Goal: Task Accomplishment & Management: Complete application form

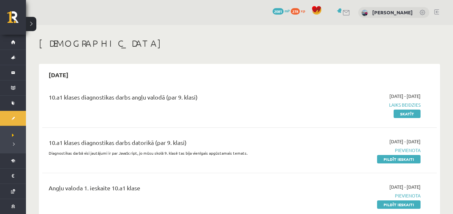
scroll to position [197, 0]
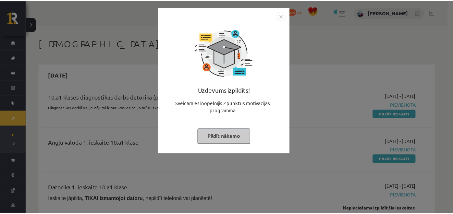
scroll to position [152, 0]
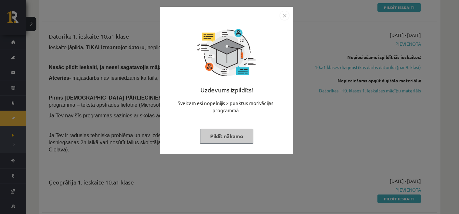
click at [227, 139] on button "Pildīt nākamo" at bounding box center [226, 136] width 53 height 15
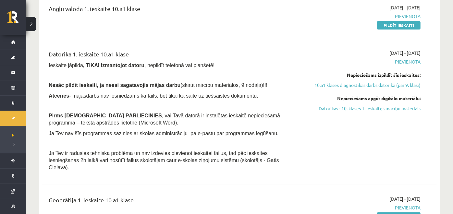
scroll to position [134, 0]
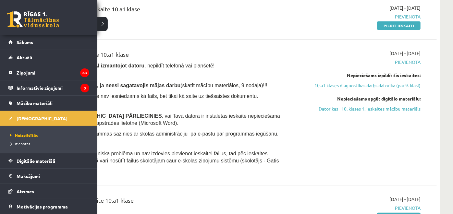
click at [39, 185] on link "Atzīmes" at bounding box center [48, 191] width 81 height 15
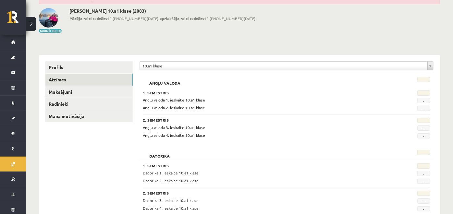
scroll to position [36, 0]
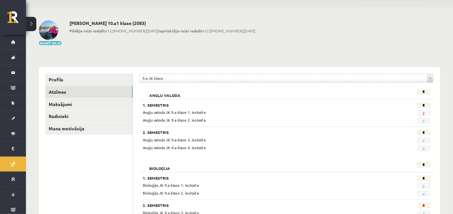
scroll to position [16, 0]
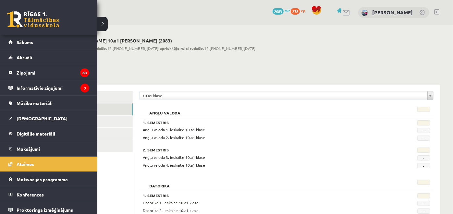
click at [12, 121] on link "[DEMOGRAPHIC_DATA]" at bounding box center [48, 118] width 81 height 15
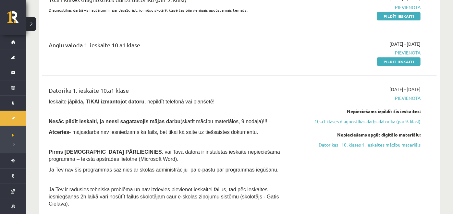
scroll to position [69, 0]
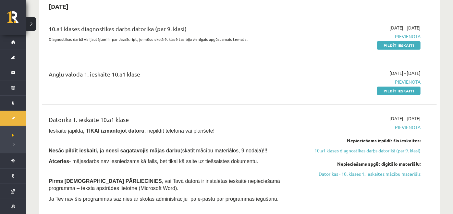
click at [398, 90] on link "Pildīt ieskaiti" at bounding box center [399, 91] width 44 height 8
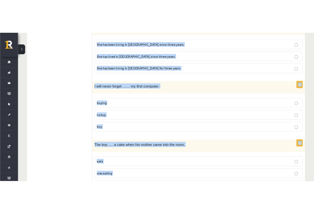
scroll to position [1586, 0]
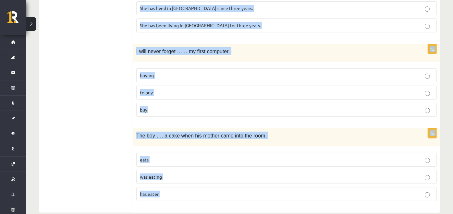
drag, startPoint x: 137, startPoint y: 34, endPoint x: 169, endPoint y: 214, distance: 182.0
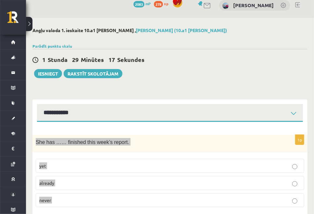
scroll to position [0, 0]
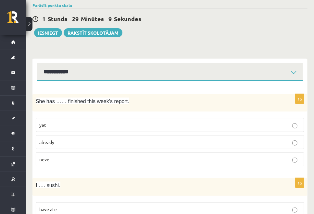
scroll to position [48, 0]
click at [276, 141] on p "already" at bounding box center [169, 142] width 261 height 7
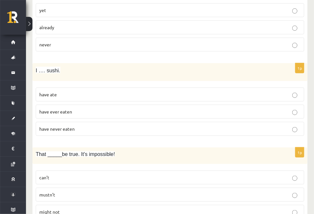
scroll to position [174, 0]
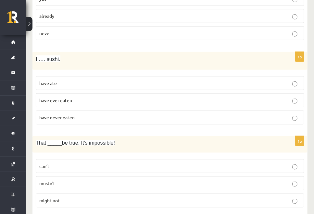
click at [276, 141] on div "That _____be true. It's impossible!" at bounding box center [169, 144] width 275 height 17
click at [176, 114] on p "have never eaten" at bounding box center [169, 117] width 261 height 7
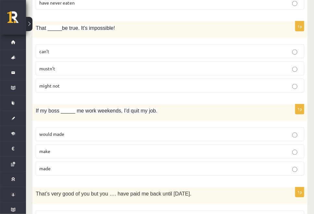
scroll to position [290, 0]
click at [225, 52] on p "can’t" at bounding box center [169, 51] width 261 height 7
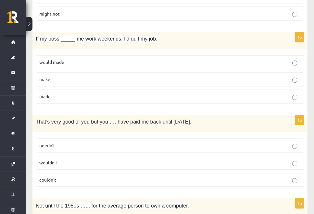
scroll to position [373, 0]
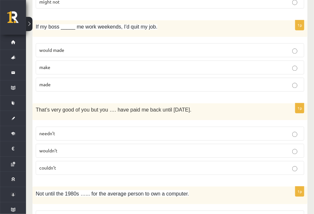
click at [103, 82] on p "made" at bounding box center [169, 85] width 261 height 7
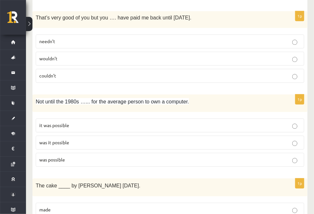
scroll to position [467, 0]
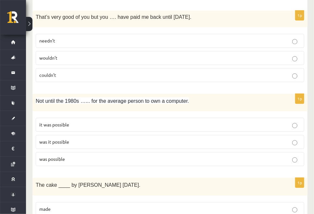
click at [209, 41] on p "needn’t" at bounding box center [169, 40] width 261 height 7
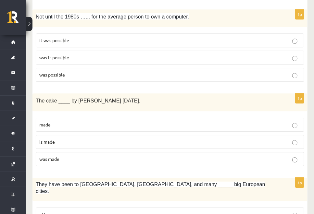
scroll to position [552, 0]
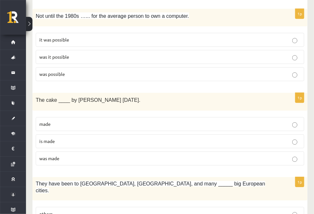
click at [197, 54] on p "was it possible" at bounding box center [169, 57] width 261 height 7
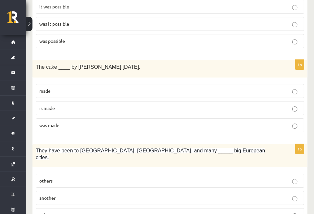
scroll to position [604, 0]
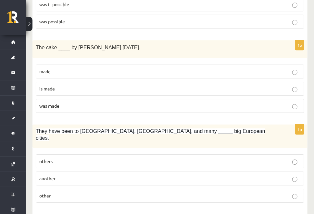
click at [131, 103] on p "was made" at bounding box center [169, 106] width 261 height 7
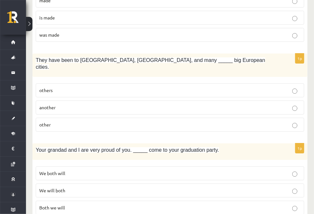
scroll to position [676, 0]
click at [112, 119] on label "other" at bounding box center [170, 125] width 269 height 14
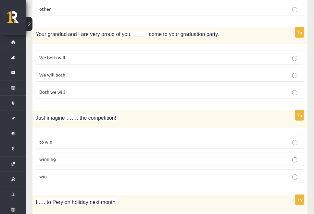
scroll to position [792, 0]
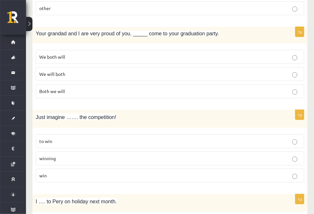
click at [102, 71] on p "We will both" at bounding box center [169, 74] width 261 height 7
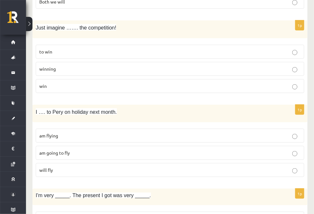
scroll to position [885, 0]
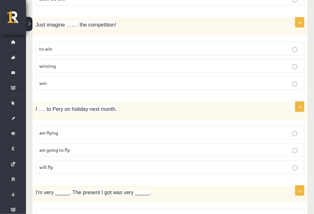
click at [190, 59] on label "winning" at bounding box center [170, 66] width 269 height 14
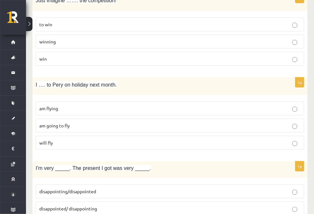
scroll to position [909, 0]
click at [136, 122] on p "am going to fly" at bounding box center [169, 125] width 261 height 7
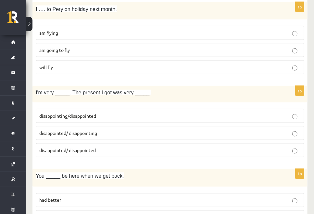
scroll to position [985, 0]
click at [132, 130] on p "disappointed/ disappointing" at bounding box center [169, 133] width 261 height 7
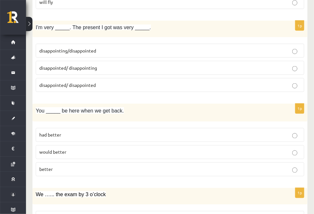
scroll to position [1052, 0]
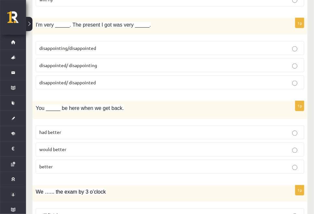
click at [109, 126] on label "had better" at bounding box center [170, 133] width 269 height 14
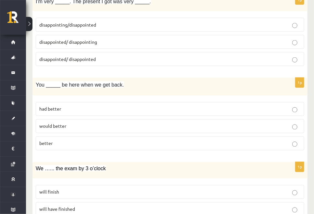
scroll to position [1081, 0]
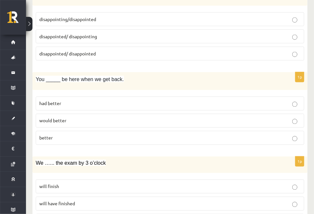
click at [110, 114] on label "would better" at bounding box center [170, 121] width 269 height 14
drag, startPoint x: 110, startPoint y: 110, endPoint x: 124, endPoint y: 78, distance: 35.0
click at [124, 78] on div "1p You _____ be here when we get back. had better would better better" at bounding box center [169, 111] width 275 height 78
click at [103, 201] on p "will have finished" at bounding box center [169, 204] width 261 height 7
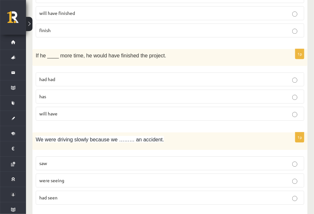
scroll to position [1273, 0]
click at [83, 76] on p "had had" at bounding box center [169, 79] width 261 height 7
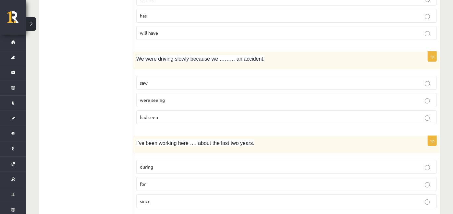
scroll to position [1327, 0]
click at [221, 79] on p "saw" at bounding box center [287, 82] width 294 height 7
click at [210, 96] on p "were seeing" at bounding box center [287, 99] width 294 height 7
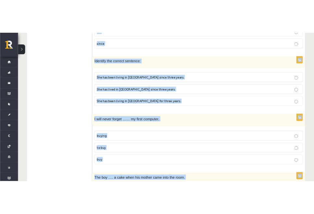
scroll to position [1586, 0]
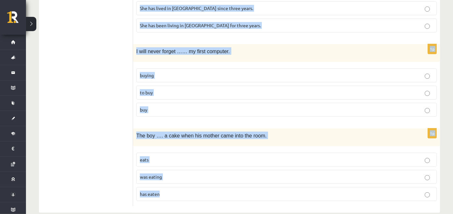
drag, startPoint x: 136, startPoint y: 56, endPoint x: 182, endPoint y: 202, distance: 153.3
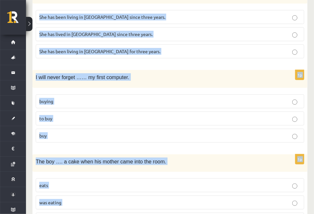
click at [177, 70] on div "I will never forget …… my first computer." at bounding box center [169, 79] width 275 height 18
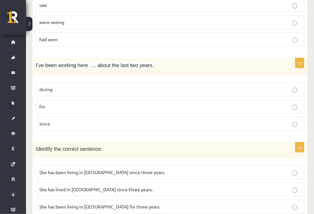
scroll to position [1434, 0]
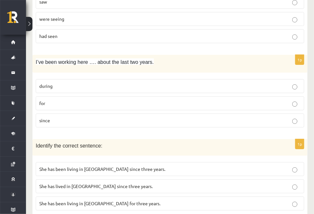
click at [291, 100] on p "for" at bounding box center [169, 103] width 261 height 7
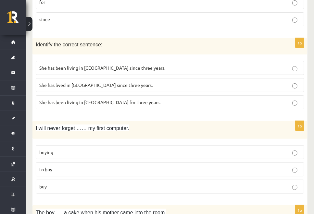
scroll to position [1532, 0]
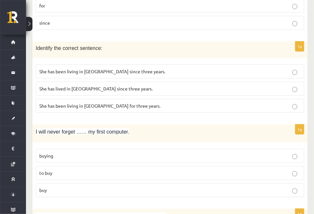
click at [194, 103] on p "She has been living in Paris for three years." at bounding box center [169, 106] width 261 height 7
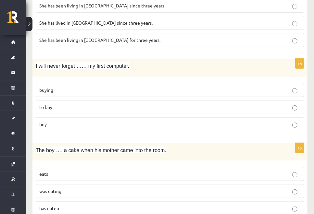
scroll to position [1602, 0]
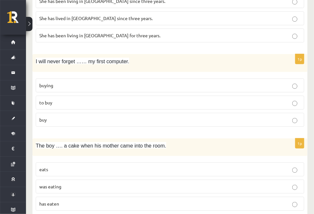
click at [159, 82] on p "buying" at bounding box center [169, 85] width 261 height 7
click at [158, 183] on p "was eating" at bounding box center [169, 186] width 261 height 7
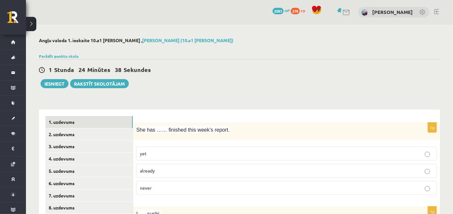
scroll to position [0, 0]
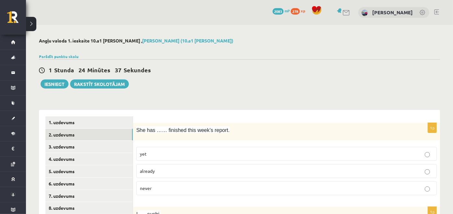
click at [104, 134] on link "2. uzdevums" at bounding box center [88, 135] width 87 height 12
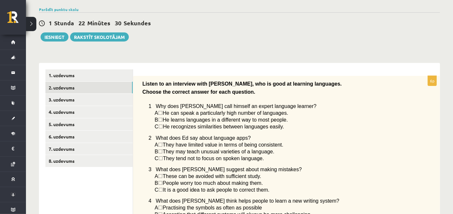
scroll to position [35, 0]
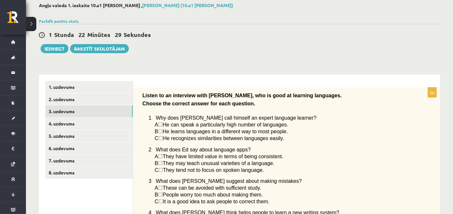
click at [94, 108] on link "3. uzdevums" at bounding box center [88, 112] width 87 height 12
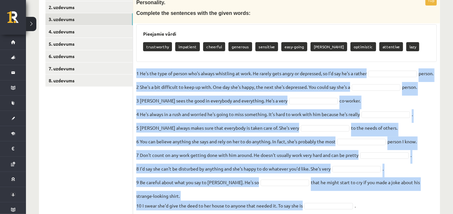
scroll to position [160, 0]
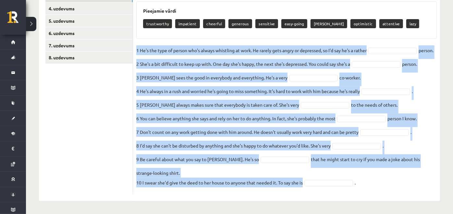
drag, startPoint x: 136, startPoint y: 70, endPoint x: 193, endPoint y: 201, distance: 142.7
click at [193, 201] on div "10p Personality. Complete the sentences with the given words: Pieejamie vārdi t…" at bounding box center [286, 80] width 307 height 242
copy fieldset "1 He's the type of person who's always whistling at work. He rarely gets angry …"
click at [202, 57] on fieldset "1 He's the type of person who's always whistling at work. He rarely gets angry …" at bounding box center [286, 118] width 301 height 146
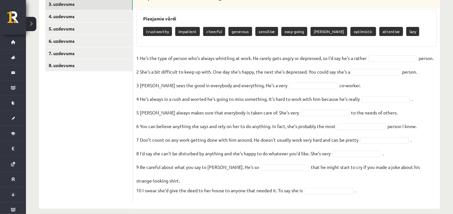
scroll to position [141, 0]
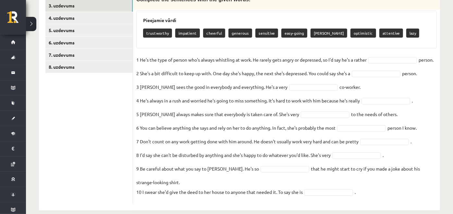
drag, startPoint x: 146, startPoint y: 35, endPoint x: 157, endPoint y: 39, distance: 11.5
click at [157, 39] on div "trustworthy impatient cheerful generous sensitive easy-going moody optimistic a…" at bounding box center [286, 33] width 287 height 15
copy p "trustworthy"
click at [154, 44] on div "Pieejamie vārdi trustworthy impatient cheerful generous sensitive easy-going mo…" at bounding box center [286, 30] width 301 height 38
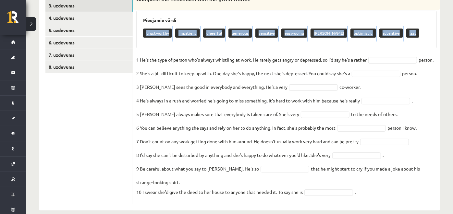
drag, startPoint x: 145, startPoint y: 31, endPoint x: 408, endPoint y: 42, distance: 263.6
click at [408, 42] on div "Pieejamie vārdi trustworthy impatient cheerful generous sensitive easy-going mo…" at bounding box center [286, 30] width 301 height 38
copy div "trustworthy impatient cheerful generous sensitive easy-going moody optimistic a…"
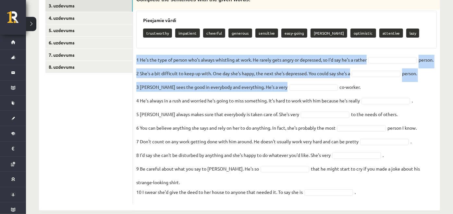
drag, startPoint x: 136, startPoint y: 57, endPoint x: 297, endPoint y: 102, distance: 166.8
click at [297, 102] on fieldset "1 He's the type of person who's always whistling at work. He rarely gets angry …" at bounding box center [286, 128] width 301 height 146
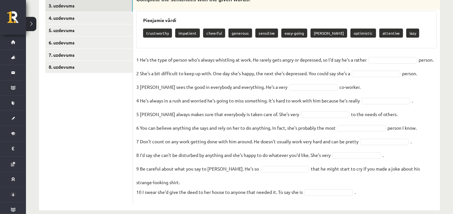
click at [371, 94] on fieldset "1 He's the type of person who's always whistling at work. He rarely gets angry …" at bounding box center [286, 128] width 301 height 146
drag, startPoint x: 136, startPoint y: 53, endPoint x: 346, endPoint y: 96, distance: 213.7
click at [346, 96] on div "10p Personality. Complete the sentences with the given words: Pieejamie vārdi t…" at bounding box center [286, 93] width 307 height 222
copy fieldset "1 He's the type of person who's always whistling at work. He rarely gets angry …"
click at [229, 69] on fieldset "1 He's the type of person who's always whistling at work. He rarely gets angry …" at bounding box center [286, 128] width 301 height 146
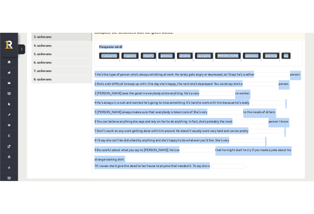
scroll to position [160, 0]
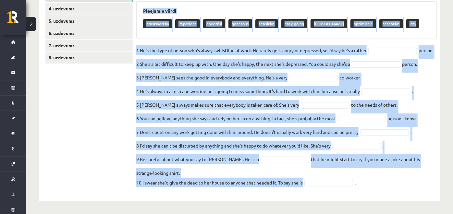
drag, startPoint x: 143, startPoint y: 18, endPoint x: 206, endPoint y: 208, distance: 200.3
click at [206, 208] on div "Angļu valoda 1. ieskaite 10.a1 klase , Polina Jeluškina (10.a1 klase) Parādīt p…" at bounding box center [239, 44] width 427 height 340
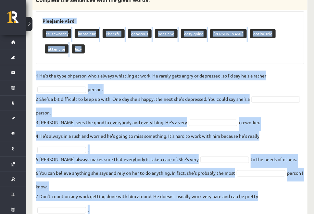
click at [298, 88] on fieldset "1 He's the type of person who's always whistling at work. He rarely gets angry …" at bounding box center [170, 168] width 269 height 195
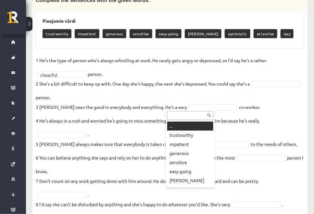
drag, startPoint x: 177, startPoint y: 107, endPoint x: 67, endPoint y: 100, distance: 110.7
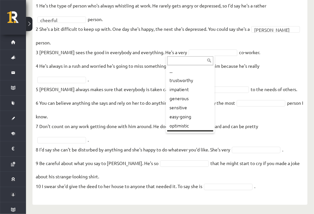
scroll to position [7, 0]
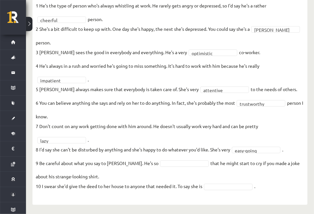
click at [157, 159] on fieldset "**********" at bounding box center [170, 98] width 269 height 195
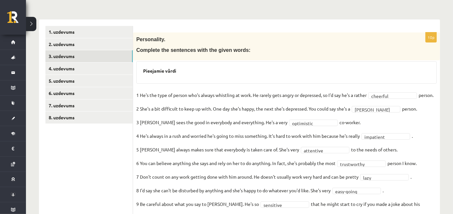
scroll to position [90, 0]
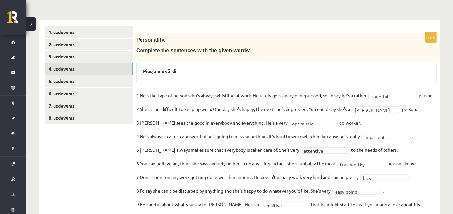
click at [94, 67] on link "4. uzdevums" at bounding box center [88, 69] width 87 height 12
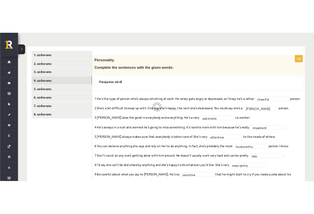
scroll to position [69, 0]
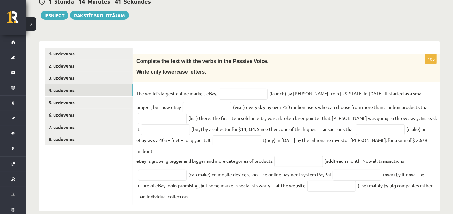
click at [170, 94] on p "The world’s largest online market, eBay," at bounding box center [176, 94] width 81 height 10
drag, startPoint x: 170, startPoint y: 94, endPoint x: 288, endPoint y: 57, distance: 122.8
click at [288, 57] on p "Complete the text with the verbs in the Passive Voice." at bounding box center [270, 61] width 268 height 8
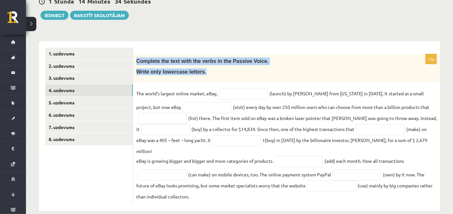
drag, startPoint x: 136, startPoint y: 59, endPoint x: 242, endPoint y: 80, distance: 107.9
click at [242, 80] on div "Complete the text with the verbs in the Passive Voice. Write only lowercase let…" at bounding box center [286, 68] width 307 height 28
copy div "Complete the text with the verbs in the Passive Voice. Write only lowercase let…"
click at [245, 69] on p "Write only lowercase letters." at bounding box center [270, 72] width 268 height 7
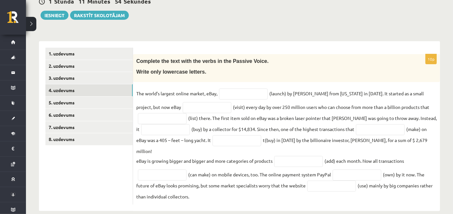
click at [251, 71] on p "Write only lowercase letters." at bounding box center [270, 72] width 268 height 7
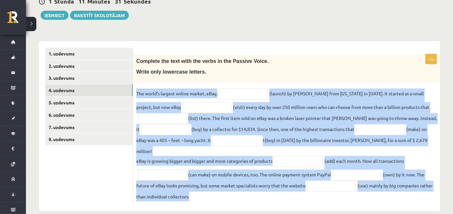
drag, startPoint x: 135, startPoint y: 88, endPoint x: 195, endPoint y: 190, distance: 118.4
click at [195, 190] on div "10p Complete the text with the verbs in the Passive Voice. Write only lowercase…" at bounding box center [286, 129] width 307 height 151
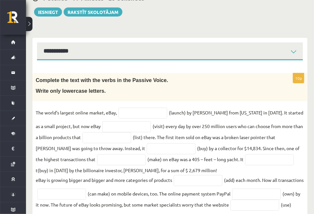
click at [234, 88] on p "Write only lowercase letters." at bounding box center [154, 91] width 236 height 7
click at [139, 112] on input "text" at bounding box center [143, 113] width 49 height 11
type input "**********"
click at [132, 129] on input "text" at bounding box center [126, 126] width 49 height 11
type input "**********"
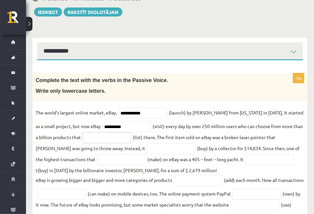
click at [95, 140] on input "text" at bounding box center [106, 137] width 49 height 11
type input "**********"
click at [147, 149] on input "text" at bounding box center [171, 149] width 49 height 11
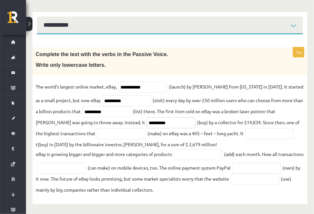
type input "**********"
click at [104, 134] on input "text" at bounding box center [121, 134] width 49 height 11
type input "********"
click at [147, 121] on input "**********" at bounding box center [171, 123] width 49 height 11
type input "*"
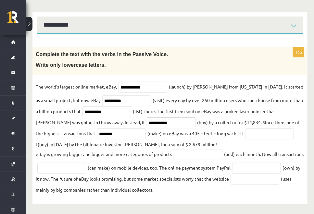
type input "**********"
click at [135, 147] on fieldset "**********" at bounding box center [170, 138] width 269 height 113
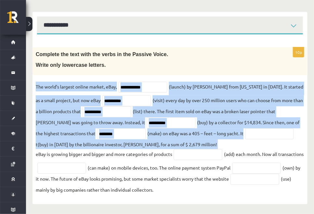
click at [135, 147] on fieldset "**********" at bounding box center [170, 138] width 269 height 113
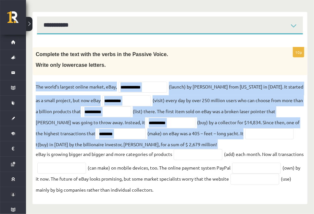
click at [135, 147] on fieldset "**********" at bounding box center [170, 138] width 269 height 113
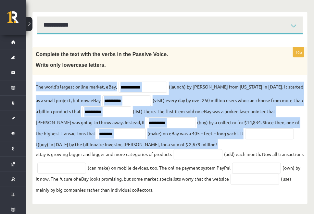
drag, startPoint x: 135, startPoint y: 147, endPoint x: 162, endPoint y: 144, distance: 26.8
click at [135, 147] on fieldset "**********" at bounding box center [170, 138] width 269 height 113
drag, startPoint x: 162, startPoint y: 144, endPoint x: 203, endPoint y: 144, distance: 41.2
click at [203, 144] on fieldset "**********" at bounding box center [170, 138] width 269 height 113
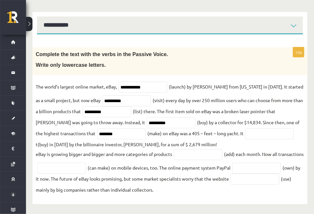
click at [280, 172] on fieldset "**********" at bounding box center [170, 138] width 269 height 113
click at [245, 134] on input "text" at bounding box center [269, 134] width 49 height 11
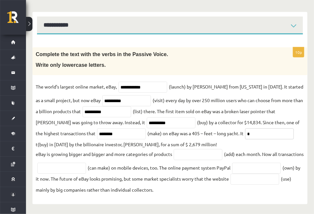
click at [245, 134] on input "*" at bounding box center [269, 134] width 49 height 11
type input "*********"
click at [182, 153] on input "text" at bounding box center [198, 154] width 49 height 11
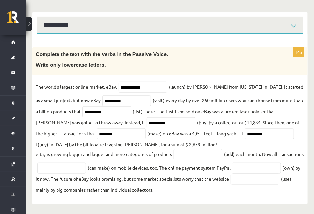
click at [182, 153] on input "text" at bounding box center [198, 154] width 49 height 11
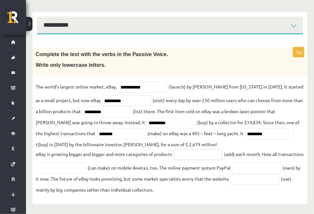
click at [182, 153] on input "text" at bounding box center [198, 154] width 49 height 11
type input "*********"
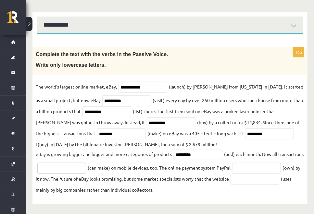
click at [86, 165] on input "text" at bounding box center [61, 168] width 49 height 11
click at [78, 166] on input "**********" at bounding box center [61, 168] width 49 height 11
click at [79, 167] on input "**********" at bounding box center [61, 168] width 49 height 11
type input "**********"
click at [232, 174] on input "text" at bounding box center [256, 168] width 49 height 11
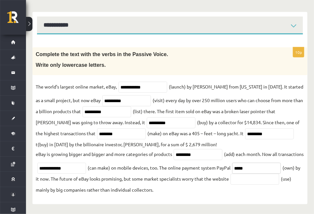
type input "*****"
click at [231, 185] on input "text" at bounding box center [255, 179] width 49 height 11
type input "*******"
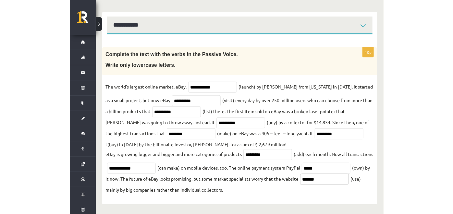
scroll to position [69, 0]
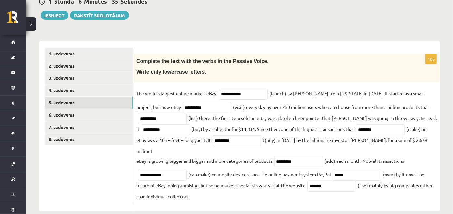
click at [88, 99] on link "5. uzdevums" at bounding box center [88, 103] width 87 height 12
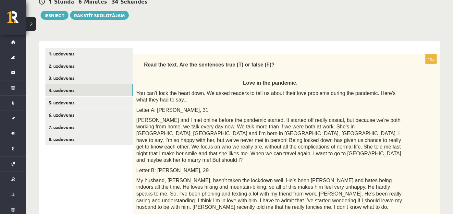
click at [85, 91] on link "4. uzdevums" at bounding box center [88, 90] width 87 height 12
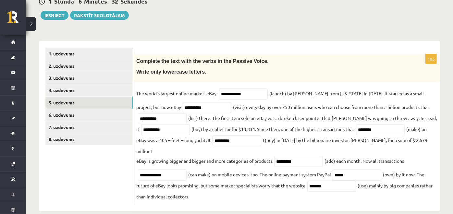
click at [82, 102] on link "5. uzdevums" at bounding box center [88, 103] width 87 height 12
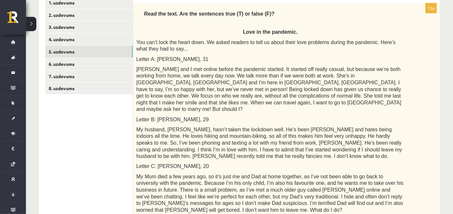
scroll to position [120, 0]
drag, startPoint x: 215, startPoint y: 12, endPoint x: 264, endPoint y: 17, distance: 49.0
click at [264, 17] on div "Read the text. Are the sentences true (T) or false (F)? Love in the pandemic. Y…" at bounding box center [286, 111] width 307 height 217
copy div "true (T) or false (F)?"
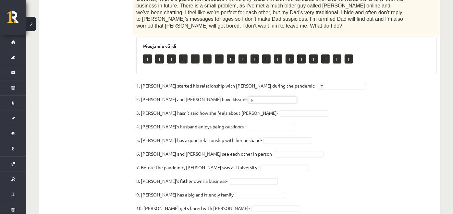
scroll to position [305, 0]
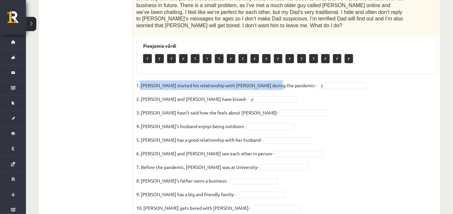
drag, startPoint x: 139, startPoint y: 62, endPoint x: 272, endPoint y: 67, distance: 132.6
click at [272, 81] on p "1. Joshua started his relationship with Penny during the pandemic-" at bounding box center [226, 86] width 180 height 10
copy p "Joshua started his relationship with Penny during the pandemic-"
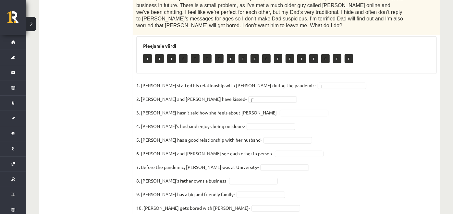
click at [289, 81] on fieldset "1. Joshua started his relationship with Penny during the pandemic- T * 2. Joshu…" at bounding box center [286, 149] width 301 height 136
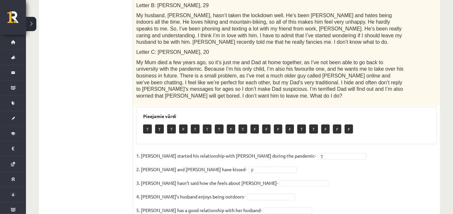
scroll to position [253, 0]
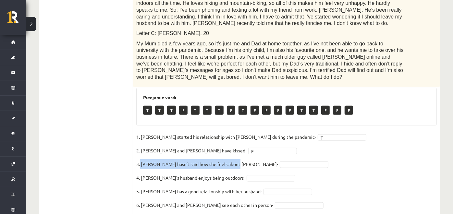
drag, startPoint x: 140, startPoint y: 140, endPoint x: 236, endPoint y: 146, distance: 97.0
click at [236, 146] on fieldset "1. Joshua started his relationship with Penny during the pandemic- T * 2. Joshu…" at bounding box center [286, 200] width 301 height 136
copy p "Penny hasn’t said how she feels about Joshua-"
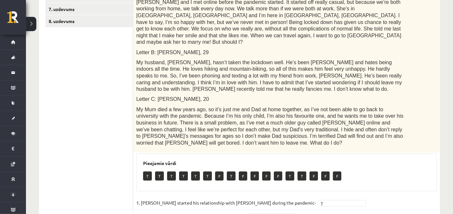
scroll to position [187, 0]
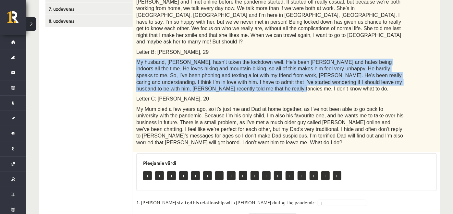
drag, startPoint x: 137, startPoint y: 48, endPoint x: 163, endPoint y: 77, distance: 39.1
click at [163, 77] on p "My husband, Alex, hasn’t taken the lockdown well. He’s been moody and hates bei…" at bounding box center [270, 75] width 268 height 33
copy span "My husband, Alex, hasn’t taken the lockdown well. He’s been moody and hates bei…"
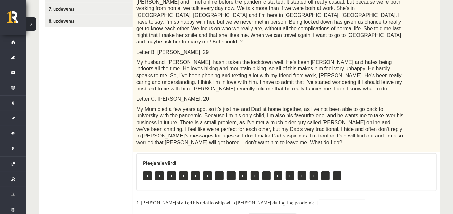
click at [197, 95] on p "Letter C: Janet, 20" at bounding box center [270, 98] width 268 height 7
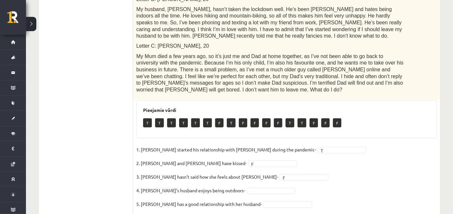
scroll to position [241, 0]
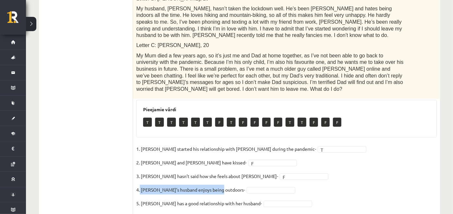
drag, startPoint x: 219, startPoint y: 169, endPoint x: 140, endPoint y: 164, distance: 78.7
click at [140, 185] on p "4. Kate’s husband enjoys being outdoors-" at bounding box center [190, 190] width 109 height 10
copy p "Kate’s husband enjoys being outdoors"
click at [230, 175] on fieldset "1. Joshua started his relationship with Penny during the pandemic- T * 2. Joshu…" at bounding box center [286, 212] width 301 height 136
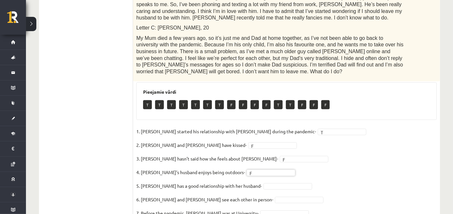
scroll to position [262, 0]
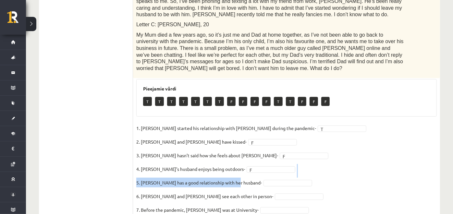
drag, startPoint x: 236, startPoint y: 161, endPoint x: 140, endPoint y: 156, distance: 95.9
click at [140, 156] on fieldset "1. Joshua started his relationship with Penny during the pandemic- T * 2. Joshu…" at bounding box center [286, 191] width 301 height 136
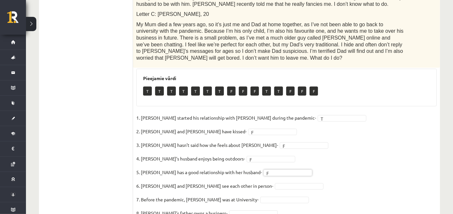
scroll to position [273, 0]
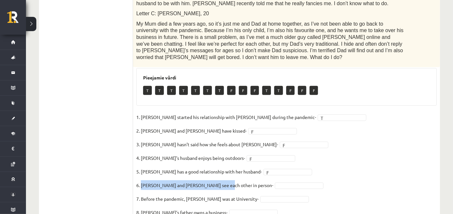
drag, startPoint x: 220, startPoint y: 165, endPoint x: 141, endPoint y: 167, distance: 79.3
click at [141, 181] on p "6. Paul and Kate see each other in person-" at bounding box center [204, 186] width 137 height 10
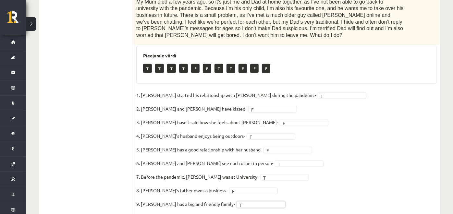
scroll to position [296, 0]
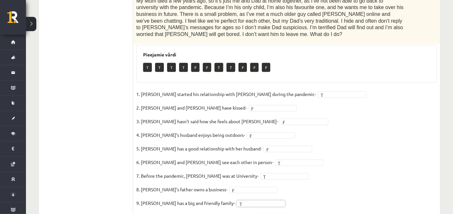
click at [213, 200] on fieldset "1. Joshua started his relationship with Penny during the pandemic- T * 2. Joshu…" at bounding box center [286, 157] width 301 height 136
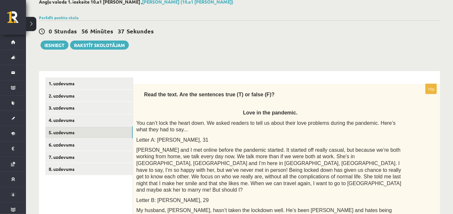
scroll to position [38, 0]
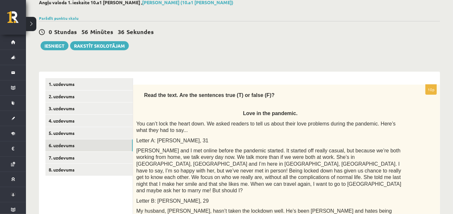
click at [83, 141] on link "6. uzdevums" at bounding box center [88, 146] width 87 height 12
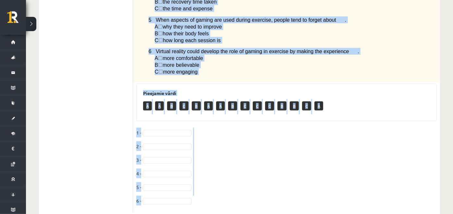
scroll to position [508, 0]
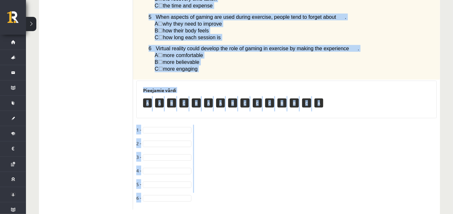
drag, startPoint x: 135, startPoint y: 15, endPoint x: 161, endPoint y: 207, distance: 193.6
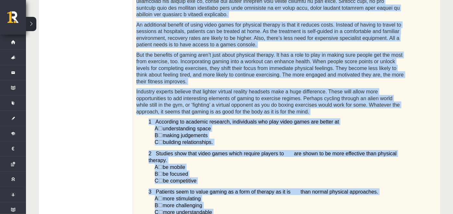
scroll to position [247, 0]
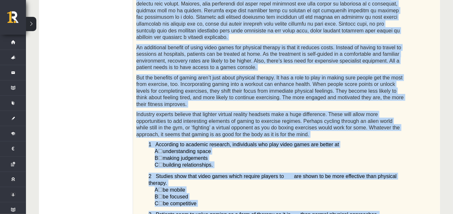
click at [135, 141] on div "Read the article about gaming and choose the correct answer for each question. …" at bounding box center [286, 108] width 307 height 465
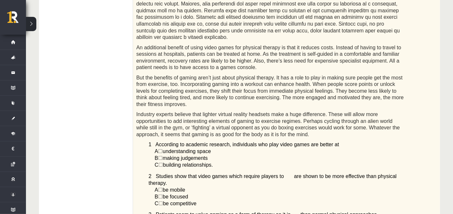
click at [163, 156] on span "☐" at bounding box center [160, 159] width 5 height 6
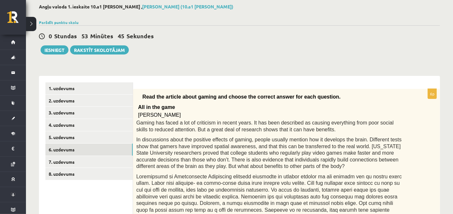
scroll to position [34, 0]
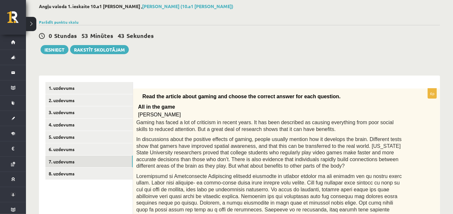
click at [85, 163] on link "7. uzdevums" at bounding box center [88, 162] width 87 height 12
click at [86, 164] on link "7. uzdevums" at bounding box center [88, 162] width 87 height 12
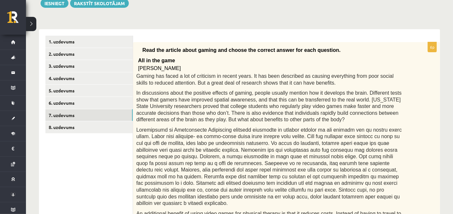
scroll to position [80, 0]
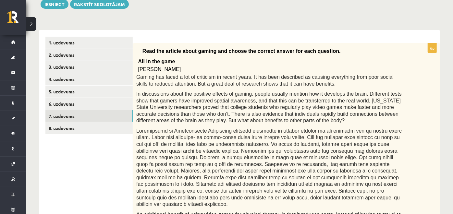
click at [80, 116] on link "7. uzdevums" at bounding box center [88, 116] width 87 height 12
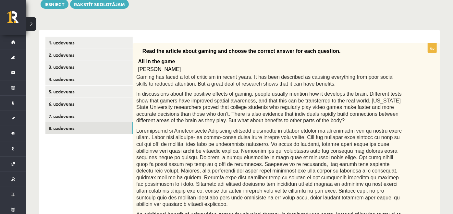
click at [82, 130] on link "8. uzdevums" at bounding box center [88, 128] width 87 height 12
click at [67, 129] on link "8. uzdevums" at bounding box center [88, 128] width 87 height 12
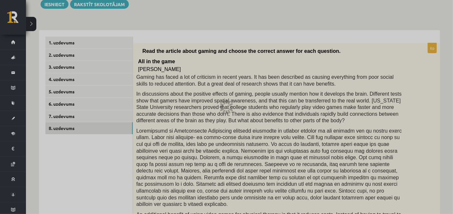
click at [67, 129] on div at bounding box center [226, 107] width 453 height 214
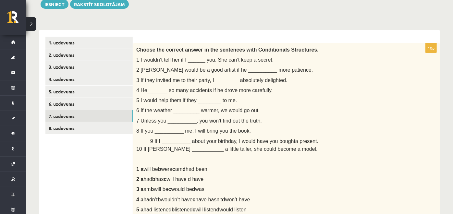
click at [65, 118] on link "7. uzdevums" at bounding box center [88, 116] width 87 height 12
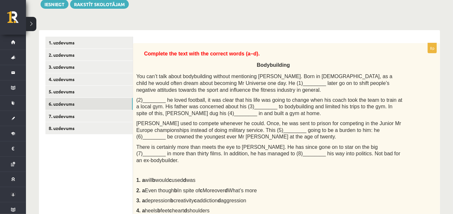
click at [75, 103] on link "6. uzdevums" at bounding box center [88, 104] width 87 height 12
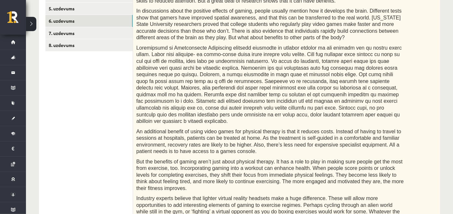
scroll to position [162, 0]
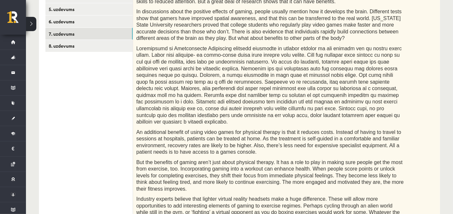
click at [94, 32] on link "7. uzdevums" at bounding box center [88, 34] width 87 height 12
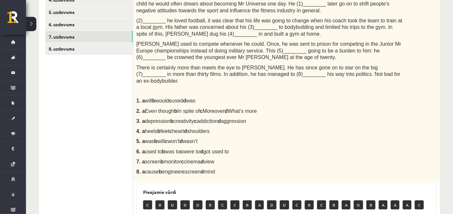
scroll to position [159, 0]
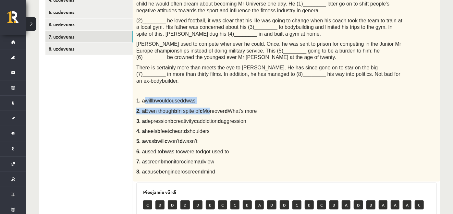
drag, startPoint x: 144, startPoint y: 89, endPoint x: 209, endPoint y: 96, distance: 66.3
click at [209, 96] on div "Complete the text with the correct words (a–d). Bodybuilding You can’t talk abo…" at bounding box center [286, 73] width 307 height 219
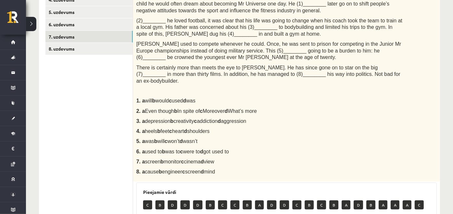
click at [234, 88] on p at bounding box center [270, 91] width 268 height 6
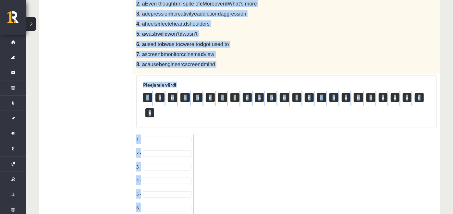
scroll to position [311, 0]
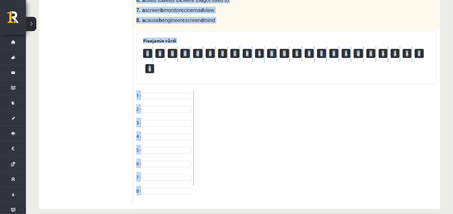
drag, startPoint x: 136, startPoint y: 105, endPoint x: 166, endPoint y: 202, distance: 101.9
click at [208, 126] on fieldset "1 - 2 - 3 - 4 - 5 - 6 - 7 - 8 -" at bounding box center [286, 145] width 301 height 109
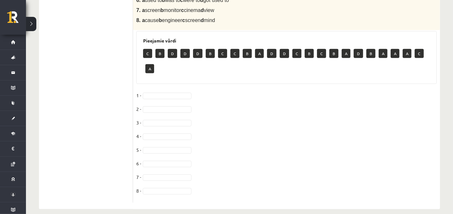
click at [207, 119] on fieldset "1 - 2 - 3 - 4 - 5 - 6 - 7 - 8 -" at bounding box center [286, 145] width 301 height 109
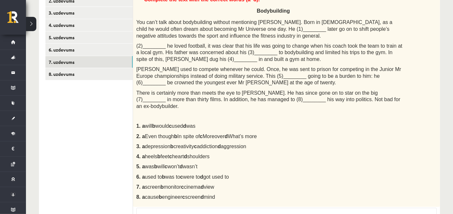
scroll to position [133, 0]
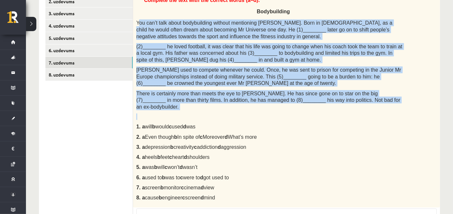
drag, startPoint x: 139, startPoint y: 21, endPoint x: 144, endPoint y: 109, distance: 87.5
click at [144, 109] on div "Complete the text with the correct words (a–d). Bodybuilding You can’t talk abo…" at bounding box center [286, 99] width 307 height 219
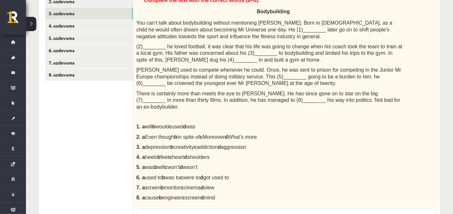
click at [122, 116] on ul "1. uzdevums 2. uzdevums 3. uzdevums 4. uzdevums 5. uzdevums 6. uzdevums 7. uzde…" at bounding box center [89, 181] width 88 height 397
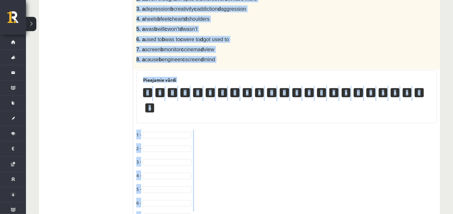
scroll to position [311, 0]
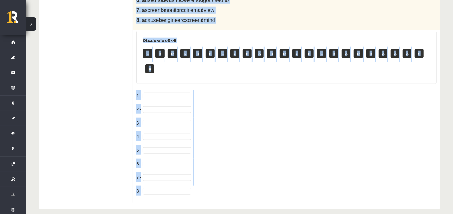
drag, startPoint x: 137, startPoint y: 21, endPoint x: 184, endPoint y: 201, distance: 185.5
click at [184, 201] on div "8p Complete the text with the correct words (a–d). Bodybuilding You can’t talk …" at bounding box center [286, 4] width 307 height 410
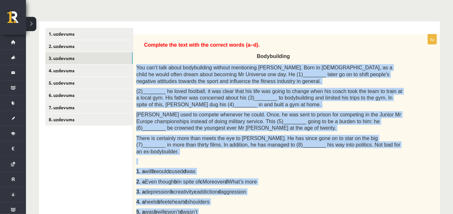
scroll to position [88, 0]
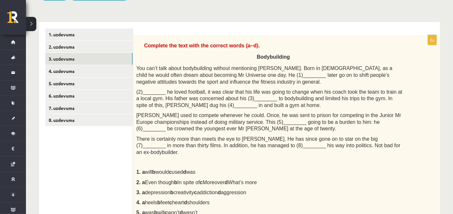
click at [168, 57] on p "Bodybuilding" at bounding box center [274, 56] width 262 height 9
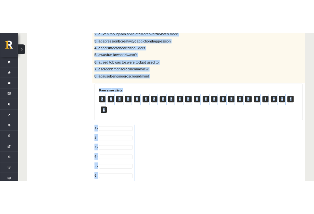
scroll to position [311, 0]
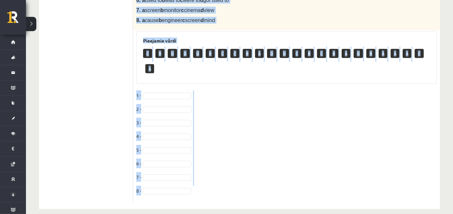
drag, startPoint x: 136, startPoint y: 63, endPoint x: 185, endPoint y: 198, distance: 144.5
click at [185, 198] on div "8p Complete the text with the correct words (a–d). Bodybuilding You can’t talk …" at bounding box center [286, 4] width 307 height 410
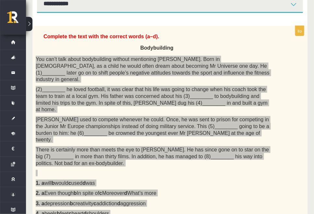
scroll to position [116, 0]
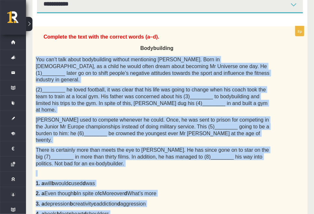
click at [210, 178] on div "Complete the text with the correct words (a–d). Bodybuilding You can’t talk abo…" at bounding box center [169, 145] width 275 height 238
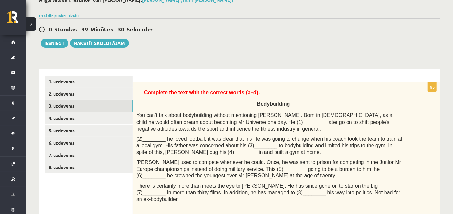
scroll to position [41, 0]
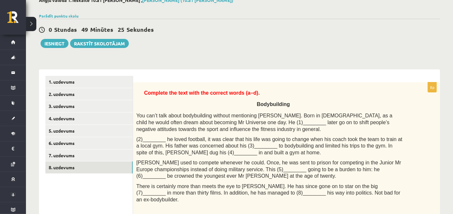
click at [111, 164] on link "8. uzdevums" at bounding box center [88, 168] width 87 height 12
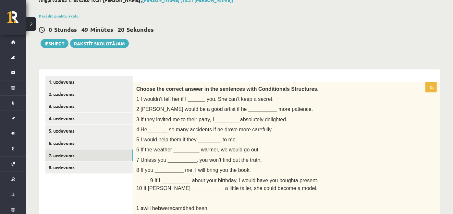
click at [108, 153] on link "7. uzdevums" at bounding box center [88, 156] width 87 height 12
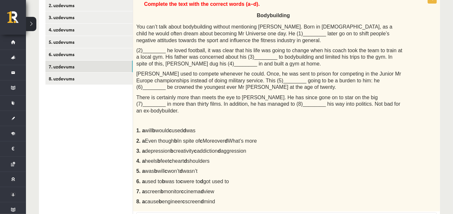
scroll to position [128, 0]
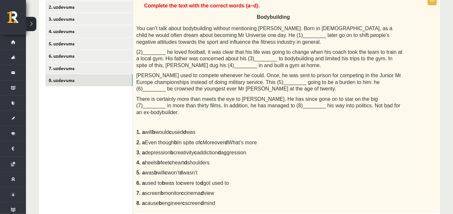
click at [119, 82] on link "8. uzdevums" at bounding box center [88, 80] width 87 height 12
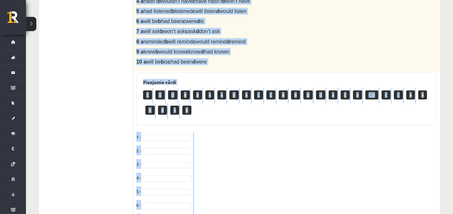
scroll to position [355, 0]
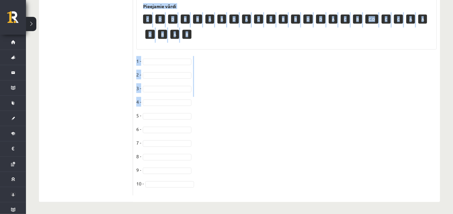
drag, startPoint x: 140, startPoint y: 52, endPoint x: 228, endPoint y: 104, distance: 101.8
drag, startPoint x: 228, startPoint y: 104, endPoint x: 210, endPoint y: 65, distance: 43.2
click at [210, 65] on fieldset "1 - 2 - 3 - 4 - 5 - 6 - 7 - 8 - 9 - 10 -" at bounding box center [286, 124] width 301 height 136
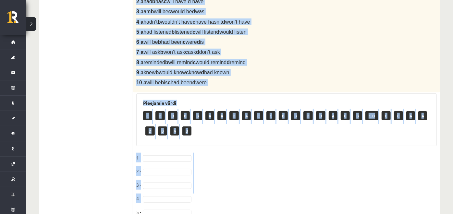
scroll to position [254, 0]
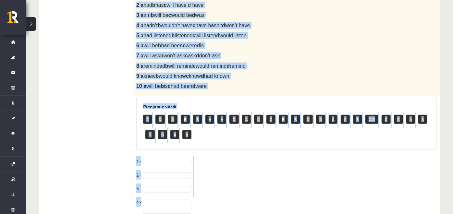
click at [215, 84] on p "10 a will be b is c had been d were" at bounding box center [270, 86] width 268 height 7
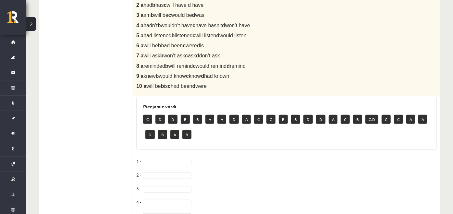
drag, startPoint x: 210, startPoint y: 85, endPoint x: 122, endPoint y: 57, distance: 92.0
click at [122, 57] on div "**********" at bounding box center [239, 79] width 401 height 447
drag, startPoint x: 122, startPoint y: 57, endPoint x: 248, endPoint y: 38, distance: 127.8
click at [248, 38] on p "5 a had listened b listened c will listen d would listen" at bounding box center [270, 35] width 268 height 7
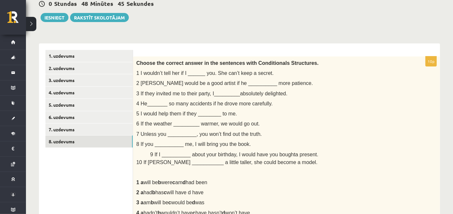
scroll to position [67, 0]
click at [282, 85] on p "2 Paul would be a good artist if he __________ more patience." at bounding box center [270, 83] width 268 height 7
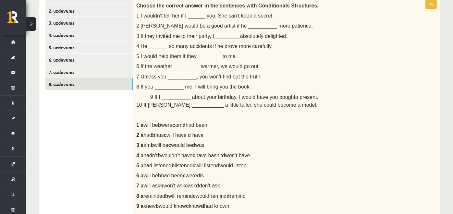
scroll to position [124, 0]
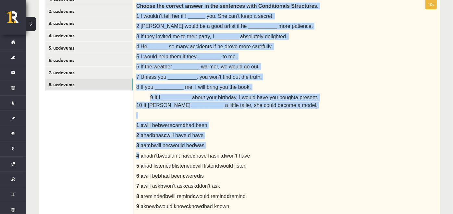
drag, startPoint x: 135, startPoint y: 8, endPoint x: 139, endPoint y: 151, distance: 142.9
click at [139, 151] on div "Choose the correct answer in the sentences with Conditionals Structures. 1 I wo…" at bounding box center [286, 113] width 307 height 228
drag, startPoint x: 139, startPoint y: 151, endPoint x: 258, endPoint y: 143, distance: 119.1
click at [258, 143] on p "3 a am b will be c would be d was" at bounding box center [270, 145] width 268 height 7
click at [256, 141] on div "Choose the correct answer in the sentences with Conditionals Structures. 1 I wo…" at bounding box center [286, 113] width 307 height 228
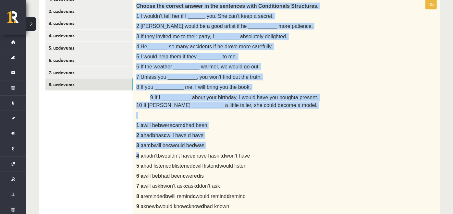
click at [221, 129] on div "Choose the correct answer in the sentences with Conditionals Structures. 1 I wo…" at bounding box center [286, 113] width 307 height 228
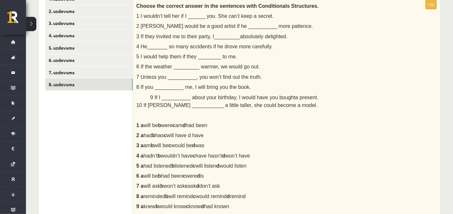
click at [221, 129] on div "Choose the correct answer in the sentences with Conditionals Structures. 1 I wo…" at bounding box center [286, 113] width 307 height 228
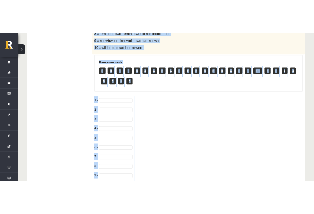
scroll to position [338, 0]
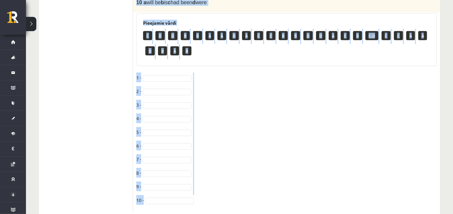
drag, startPoint x: 135, startPoint y: 14, endPoint x: 193, endPoint y: 209, distance: 202.9
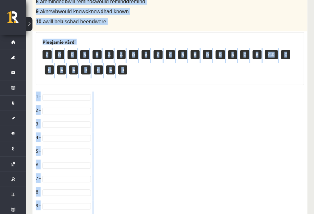
click at [213, 104] on fieldset "1 - 2 - 3 - 4 - 5 - 6 - 7 - 8 - 9 - 10 -" at bounding box center [170, 160] width 269 height 136
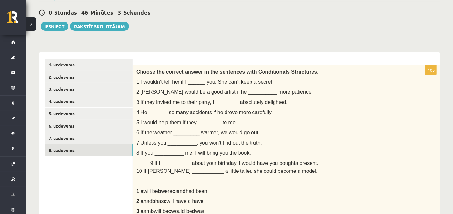
scroll to position [44, 0]
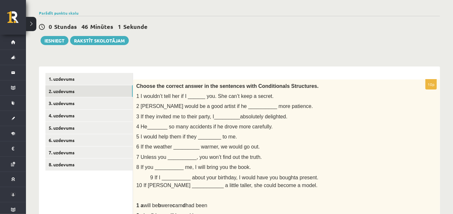
click at [101, 89] on link "2. uzdevums" at bounding box center [88, 91] width 87 height 12
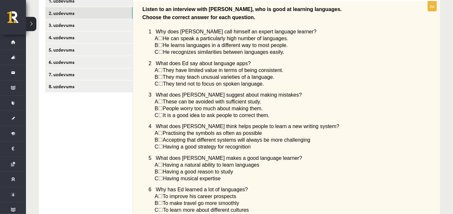
scroll to position [120, 0]
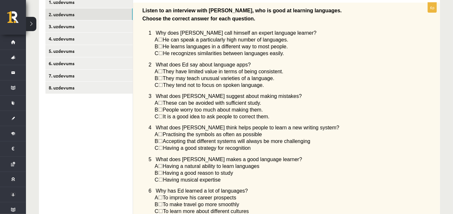
click at [98, 106] on ul "1. uzdevums 2. uzdevums 3. uzdevums 4. uzdevums 5. uzdevums 6. uzdevums 7. uzde…" at bounding box center [89, 187] width 88 height 382
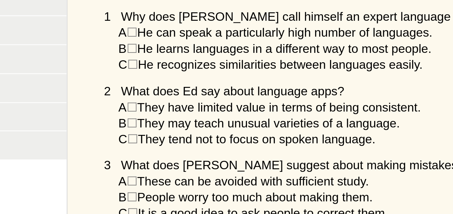
scroll to position [115, 0]
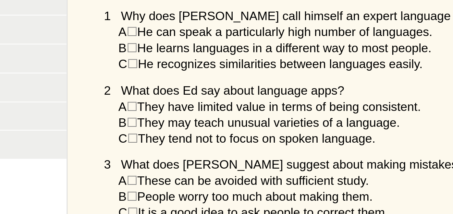
click at [207, 78] on span "They have limited value in terms of being consistent." at bounding box center [223, 78] width 121 height 6
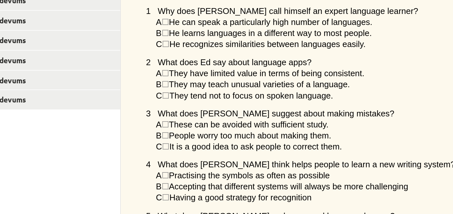
scroll to position [146, 0]
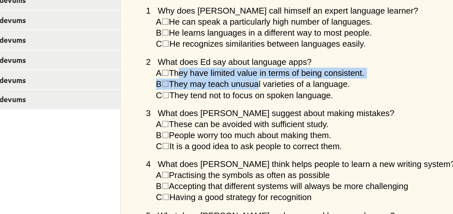
drag, startPoint x: 170, startPoint y: 46, endPoint x: 203, endPoint y: 56, distance: 35.0
click at [203, 56] on div "Listen to an interview with Ed, who is good at learning languages. Choose the c…" at bounding box center [286, 87] width 307 height 220
drag, startPoint x: 203, startPoint y: 56, endPoint x: 259, endPoint y: 65, distance: 56.8
click at [259, 65] on div "Listen to an interview with Ed, who is good at learning languages. Choose the c…" at bounding box center [286, 87] width 307 height 220
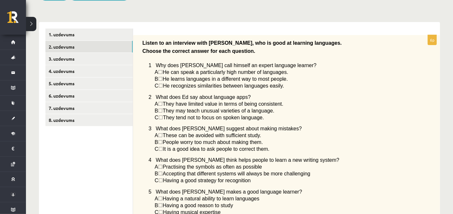
scroll to position [90, 0]
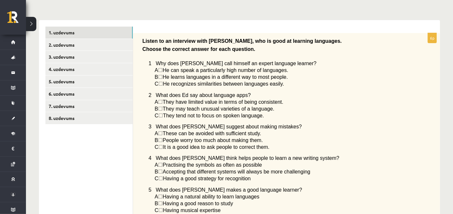
click at [86, 31] on link "1. uzdevums" at bounding box center [88, 33] width 87 height 12
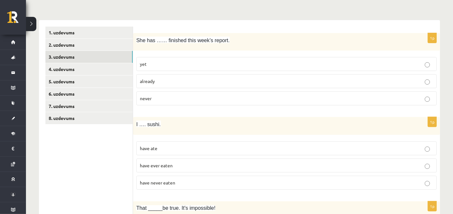
click at [74, 53] on link "3. uzdevums" at bounding box center [88, 57] width 87 height 12
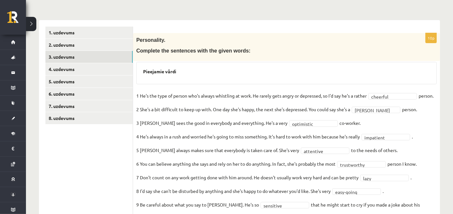
scroll to position [144, 0]
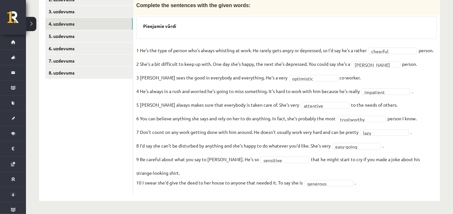
click at [71, 18] on link "4. uzdevums" at bounding box center [88, 24] width 87 height 12
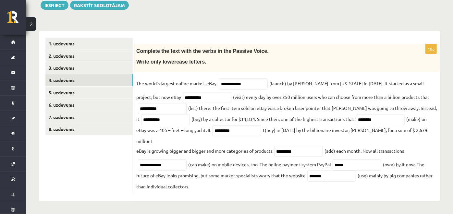
scroll to position [69, 0]
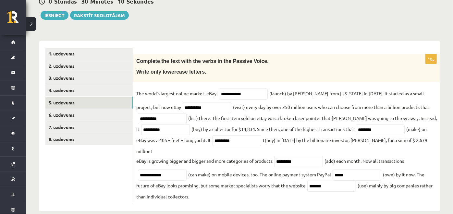
click at [82, 105] on link "5. uzdevums" at bounding box center [88, 103] width 87 height 12
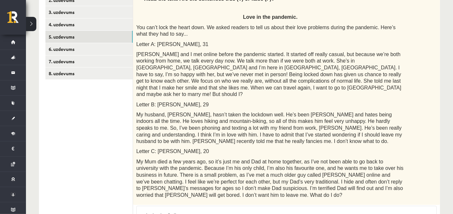
scroll to position [103, 0]
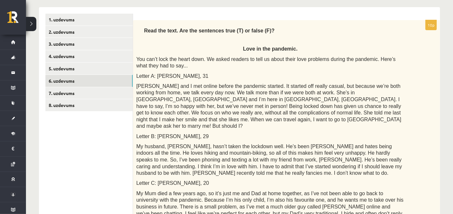
click at [92, 83] on link "6. uzdevums" at bounding box center [88, 81] width 87 height 12
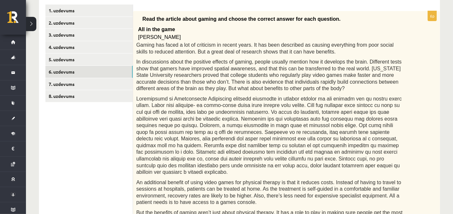
scroll to position [112, 0]
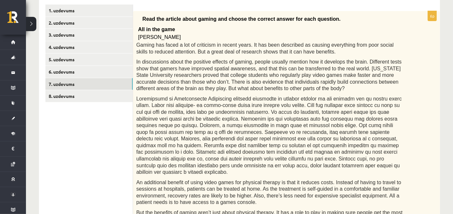
click at [85, 87] on link "7. uzdevums" at bounding box center [88, 84] width 87 height 12
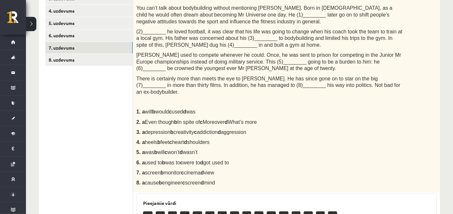
scroll to position [148, 0]
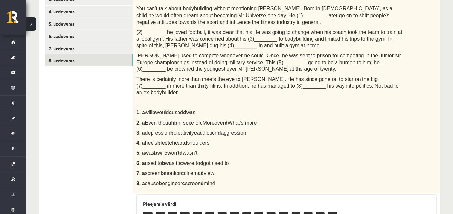
click at [94, 57] on link "8. uzdevums" at bounding box center [88, 61] width 87 height 12
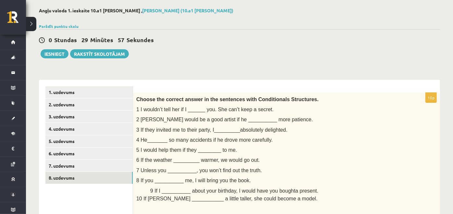
scroll to position [0, 0]
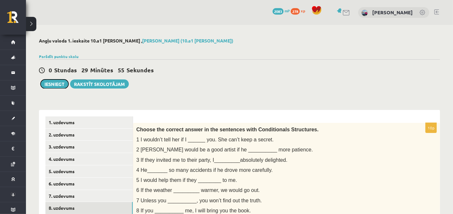
click at [61, 81] on button "Iesniegt" at bounding box center [55, 84] width 28 height 9
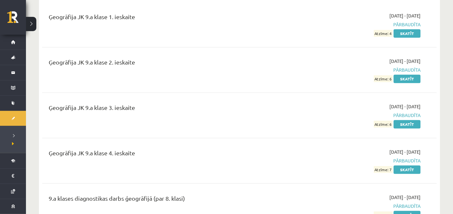
scroll to position [985, 0]
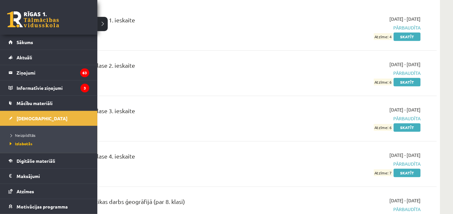
click at [31, 118] on span "[DEMOGRAPHIC_DATA]" at bounding box center [42, 119] width 51 height 6
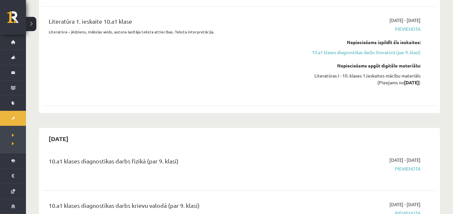
scroll to position [744, 0]
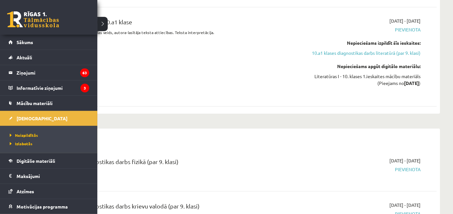
click at [35, 119] on span "[DEMOGRAPHIC_DATA]" at bounding box center [42, 119] width 51 height 6
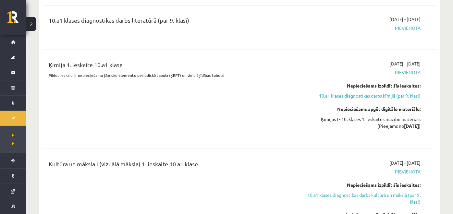
scroll to position [676, 0]
